Goal: Transaction & Acquisition: Purchase product/service

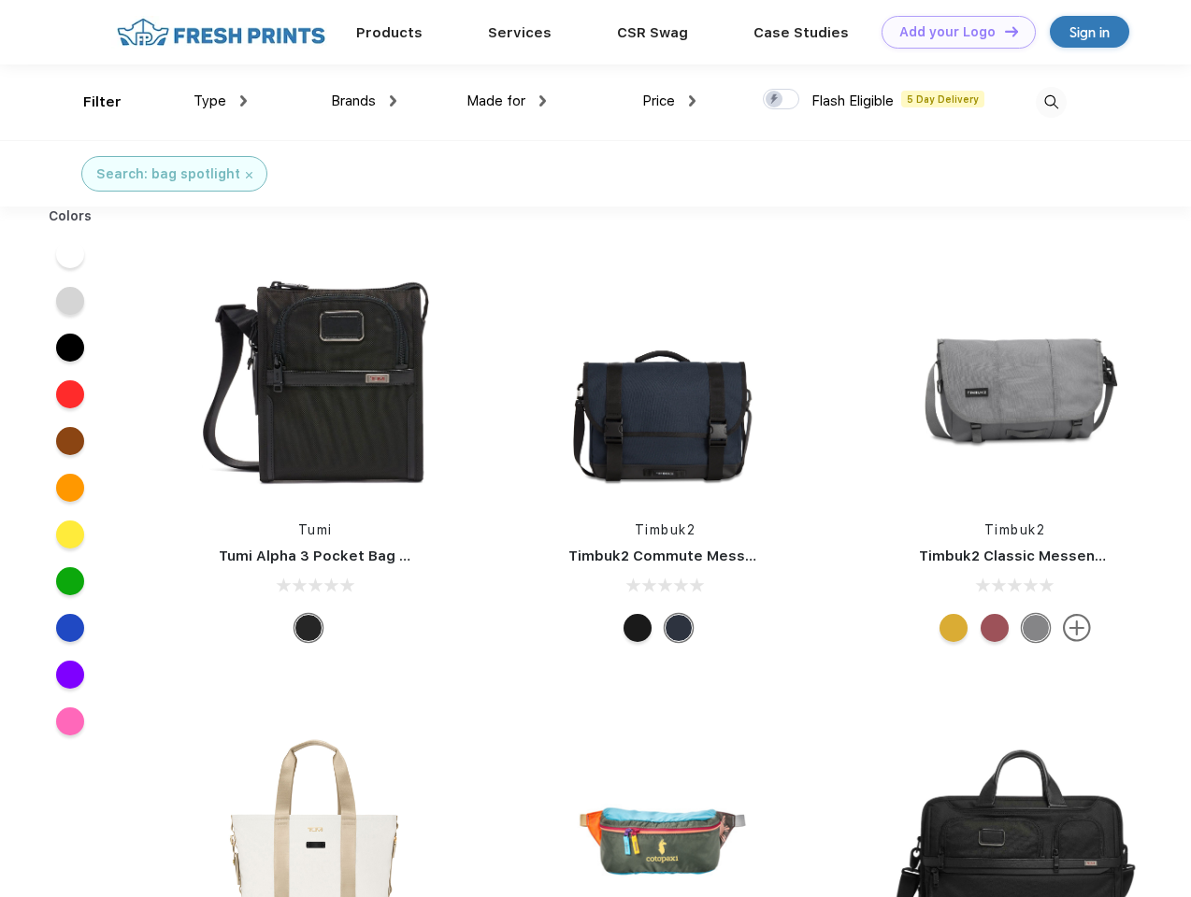
click at [952, 32] on link "Add your Logo Design Tool" at bounding box center [959, 32] width 154 height 33
click at [0, 0] on div "Design Tool" at bounding box center [0, 0] width 0 height 0
click at [1003, 31] on link "Add your Logo Design Tool" at bounding box center [959, 32] width 154 height 33
click at [90, 102] on div "Filter" at bounding box center [102, 103] width 38 height 22
click at [221, 101] on span "Type" at bounding box center [210, 101] width 33 height 17
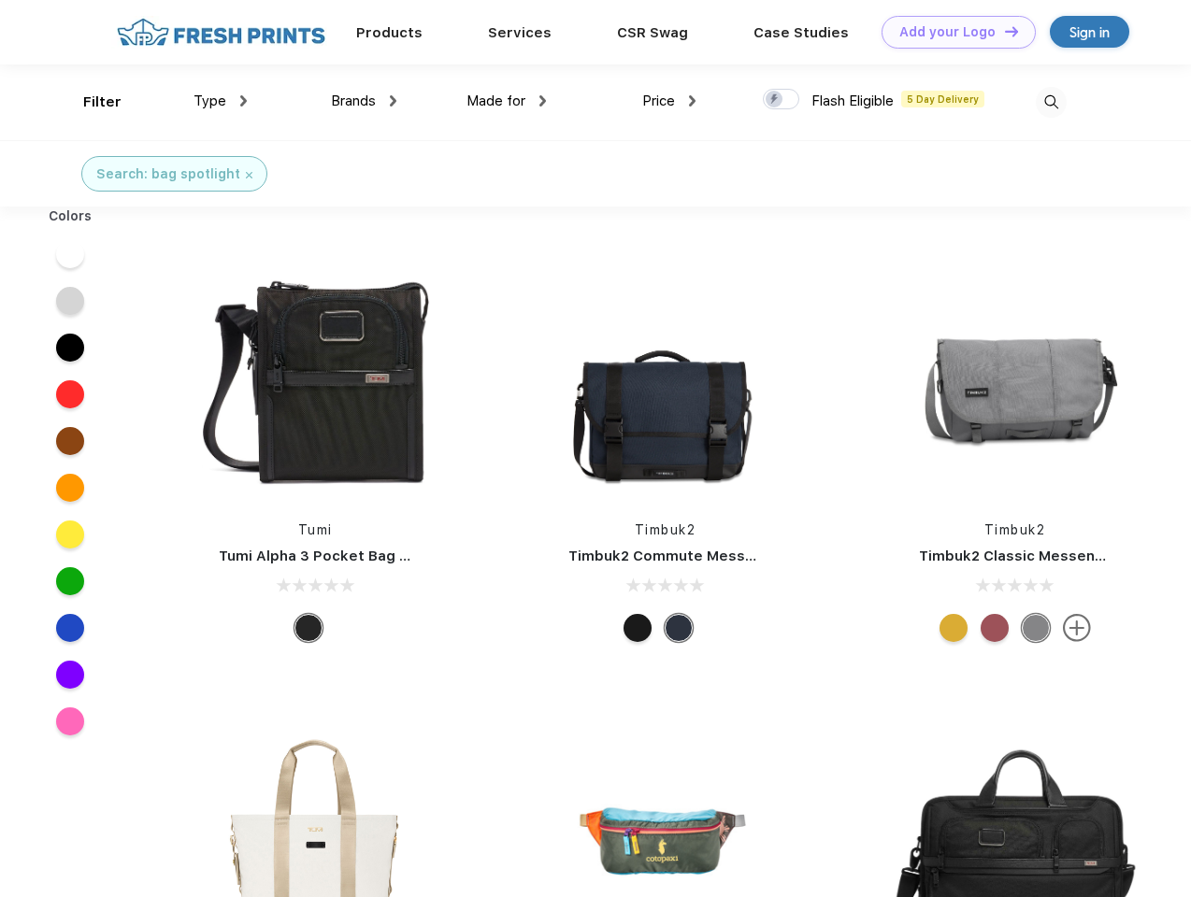
click at [364, 101] on span "Brands" at bounding box center [353, 101] width 45 height 17
click at [507, 101] on span "Made for" at bounding box center [495, 101] width 59 height 17
click at [669, 101] on span "Price" at bounding box center [658, 101] width 33 height 17
click at [782, 100] on div at bounding box center [781, 99] width 36 height 21
click at [775, 100] on input "checkbox" at bounding box center [769, 94] width 12 height 12
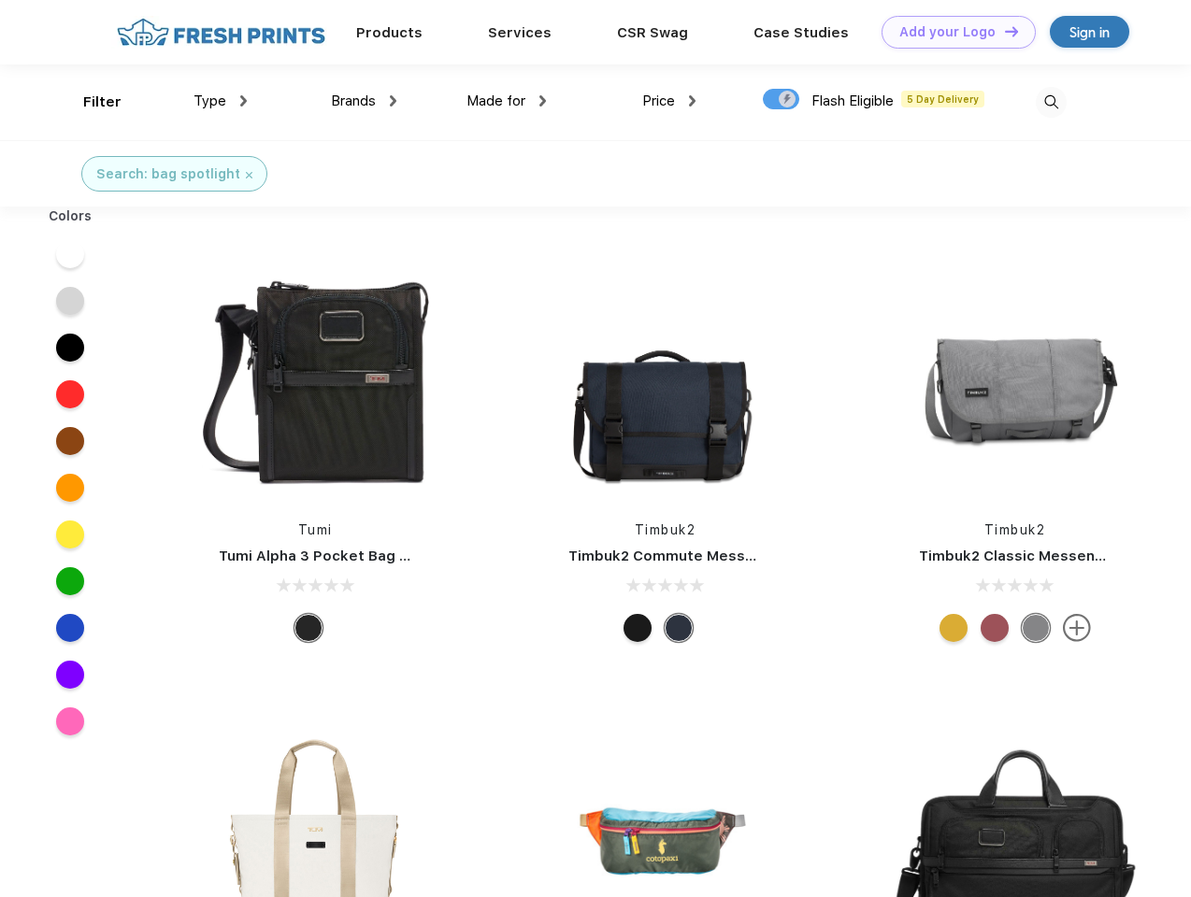
click at [1051, 102] on img at bounding box center [1051, 102] width 31 height 31
